Goal: Navigation & Orientation: Find specific page/section

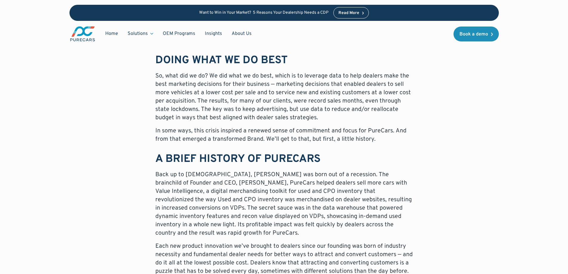
scroll to position [596, 0]
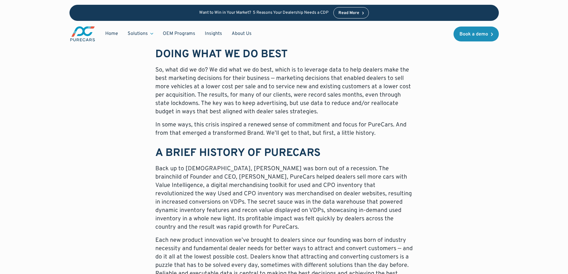
click at [364, 156] on h3 "A BRIEF HISTORY OF PURECARS" at bounding box center [283, 153] width 257 height 13
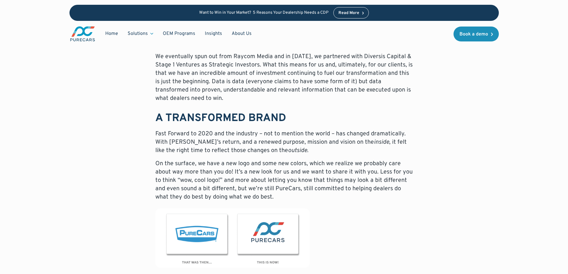
scroll to position [894, 0]
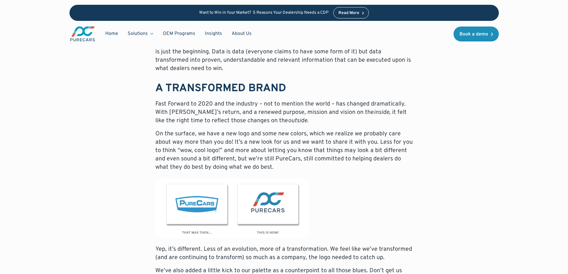
click at [271, 207] on img at bounding box center [232, 208] width 154 height 59
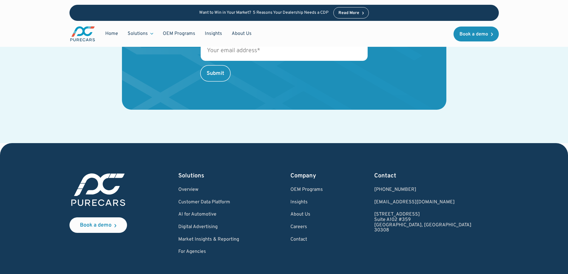
scroll to position [1758, 0]
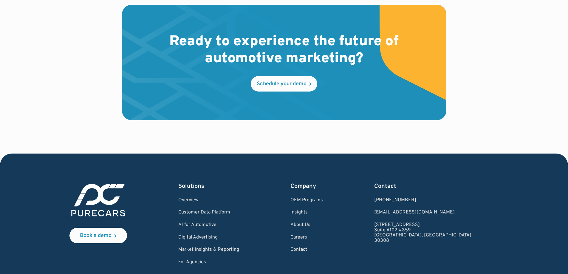
scroll to position [1762, 0]
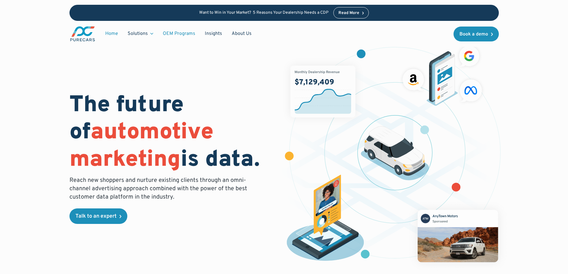
click at [174, 35] on link "OEM Programs" at bounding box center [179, 33] width 42 height 11
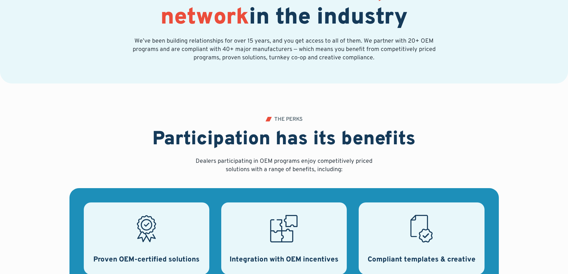
scroll to position [1000, 0]
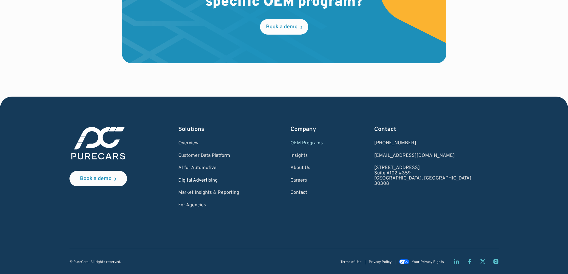
click at [213, 181] on link "Digital Advertising" at bounding box center [208, 180] width 61 height 5
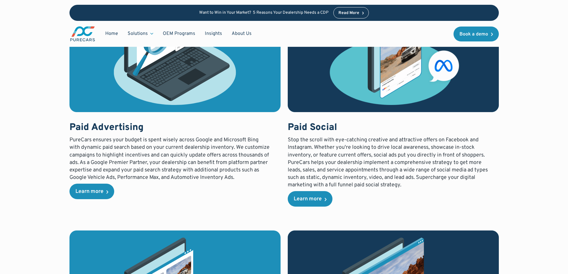
scroll to position [391, 0]
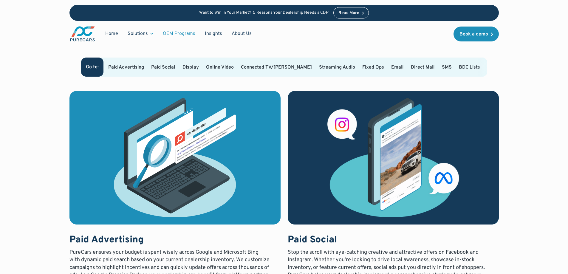
click at [184, 31] on link "OEM Programs" at bounding box center [179, 33] width 42 height 11
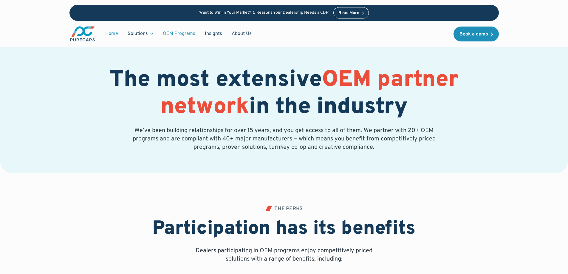
click at [117, 33] on link "Home" at bounding box center [111, 33] width 22 height 11
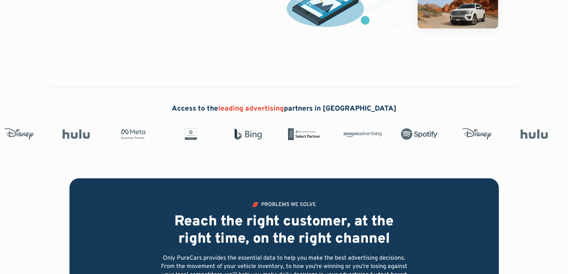
scroll to position [238, 0]
